Goal: Share content: Share content

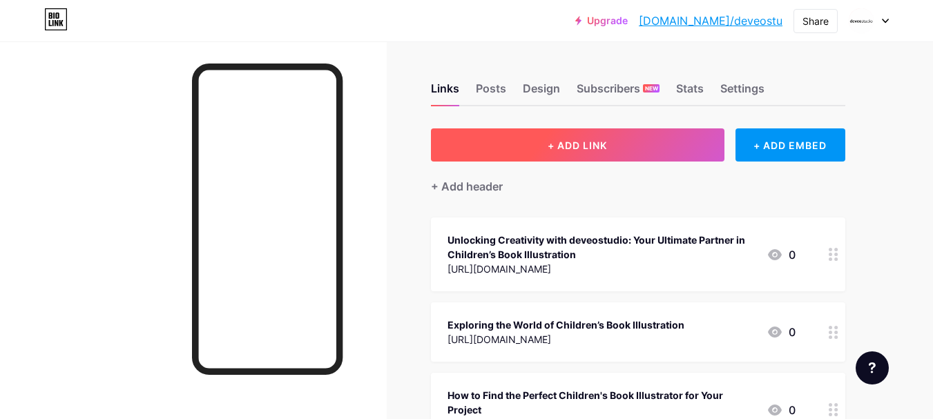
click at [573, 146] on span "+ ADD LINK" at bounding box center [577, 146] width 59 height 12
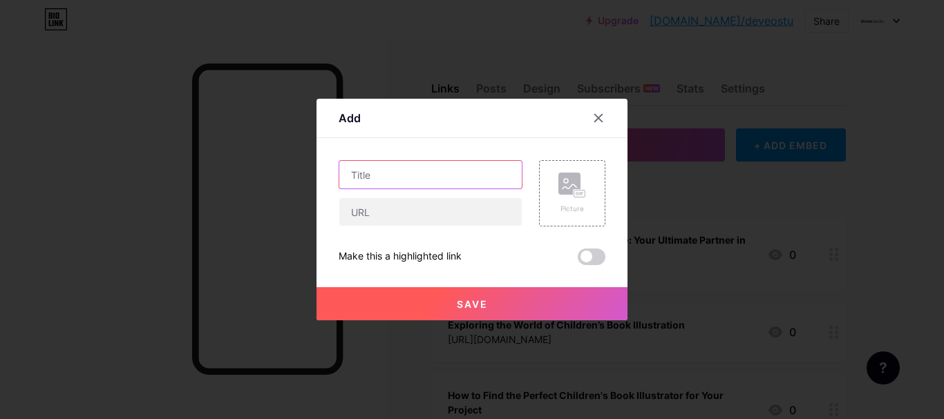
click at [407, 180] on input "text" at bounding box center [430, 175] width 182 height 28
paste input "The Complete Guide to Choosing a Children’s Book Illustrator and Book Illustrat…"
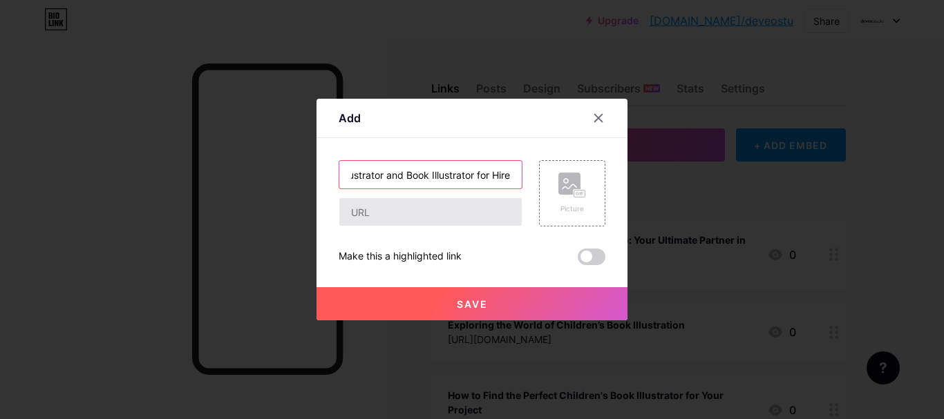
type input "The Complete Guide to Choosing a Children’s Book Illustrator and Book Illustrat…"
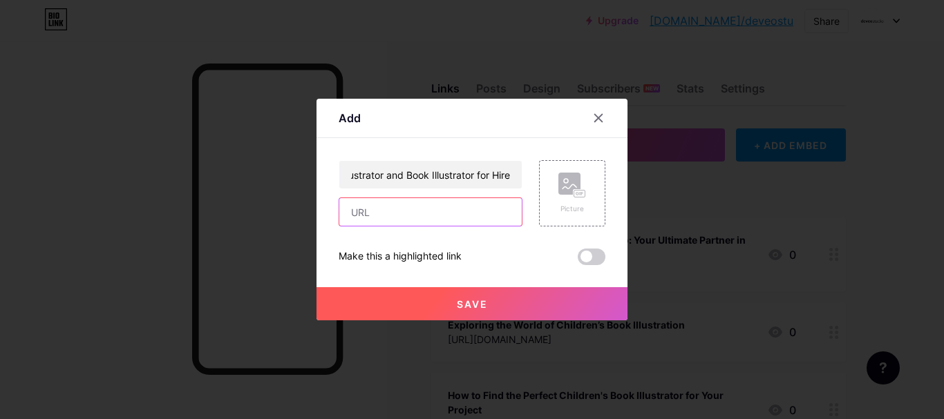
drag, startPoint x: 373, startPoint y: 207, endPoint x: 396, endPoint y: 201, distance: 23.6
click at [373, 207] on input "text" at bounding box center [430, 212] width 182 height 28
paste input "[URL][DOMAIN_NAME]"
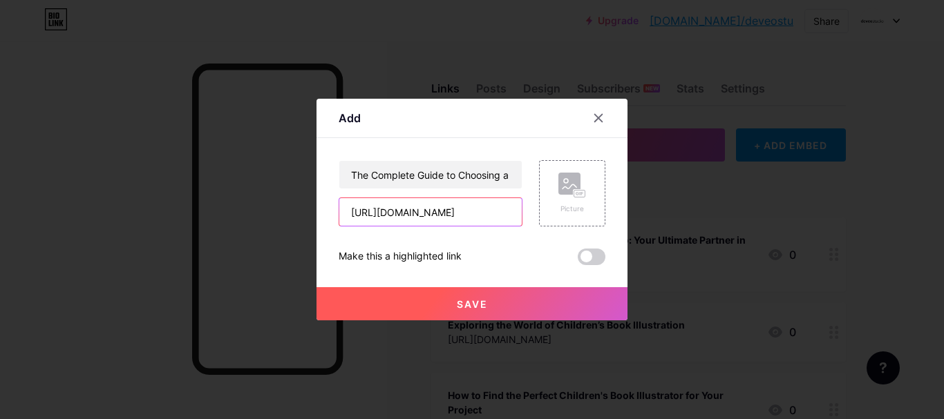
type input "[URL][DOMAIN_NAME]"
click at [490, 307] on button "Save" at bounding box center [471, 303] width 311 height 33
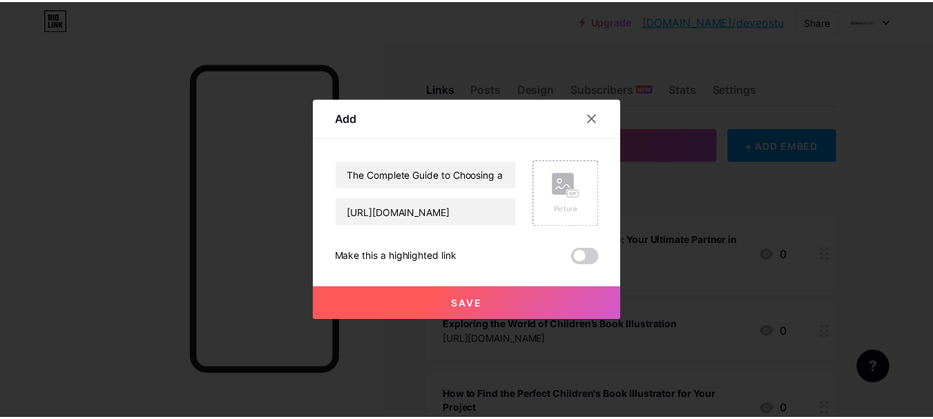
scroll to position [0, 0]
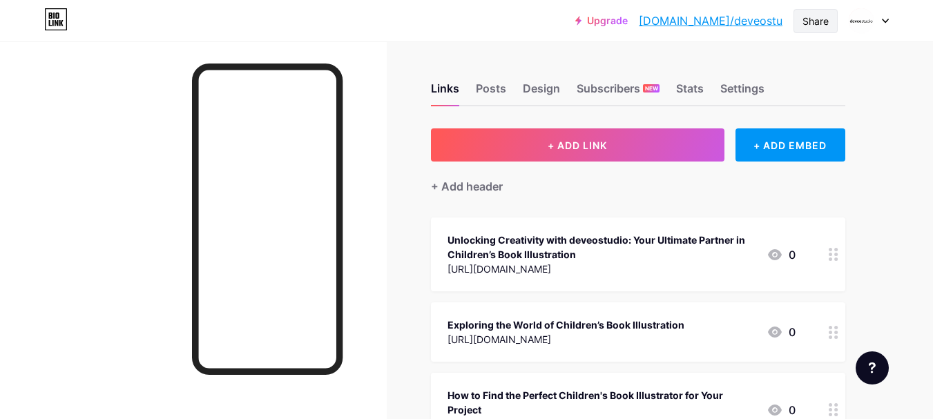
click at [799, 24] on div "Share" at bounding box center [816, 21] width 44 height 24
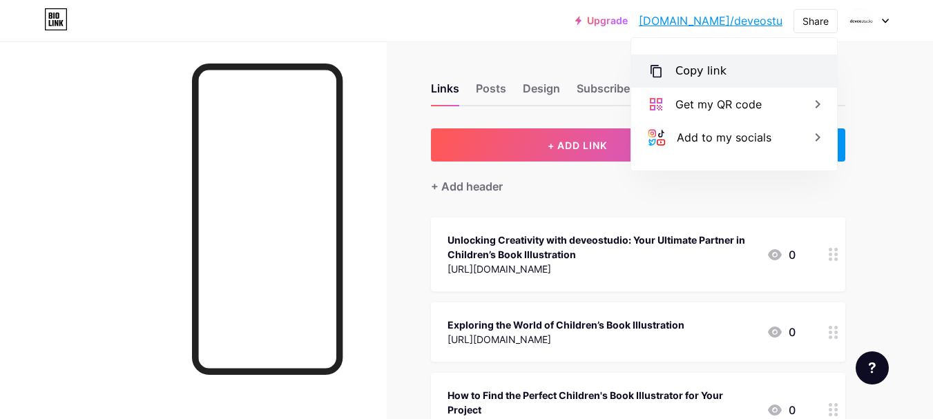
click at [752, 62] on div "Copy link" at bounding box center [734, 71] width 206 height 33
click at [750, 63] on div "Copy link" at bounding box center [734, 71] width 206 height 33
